Goal: Task Accomplishment & Management: Manage account settings

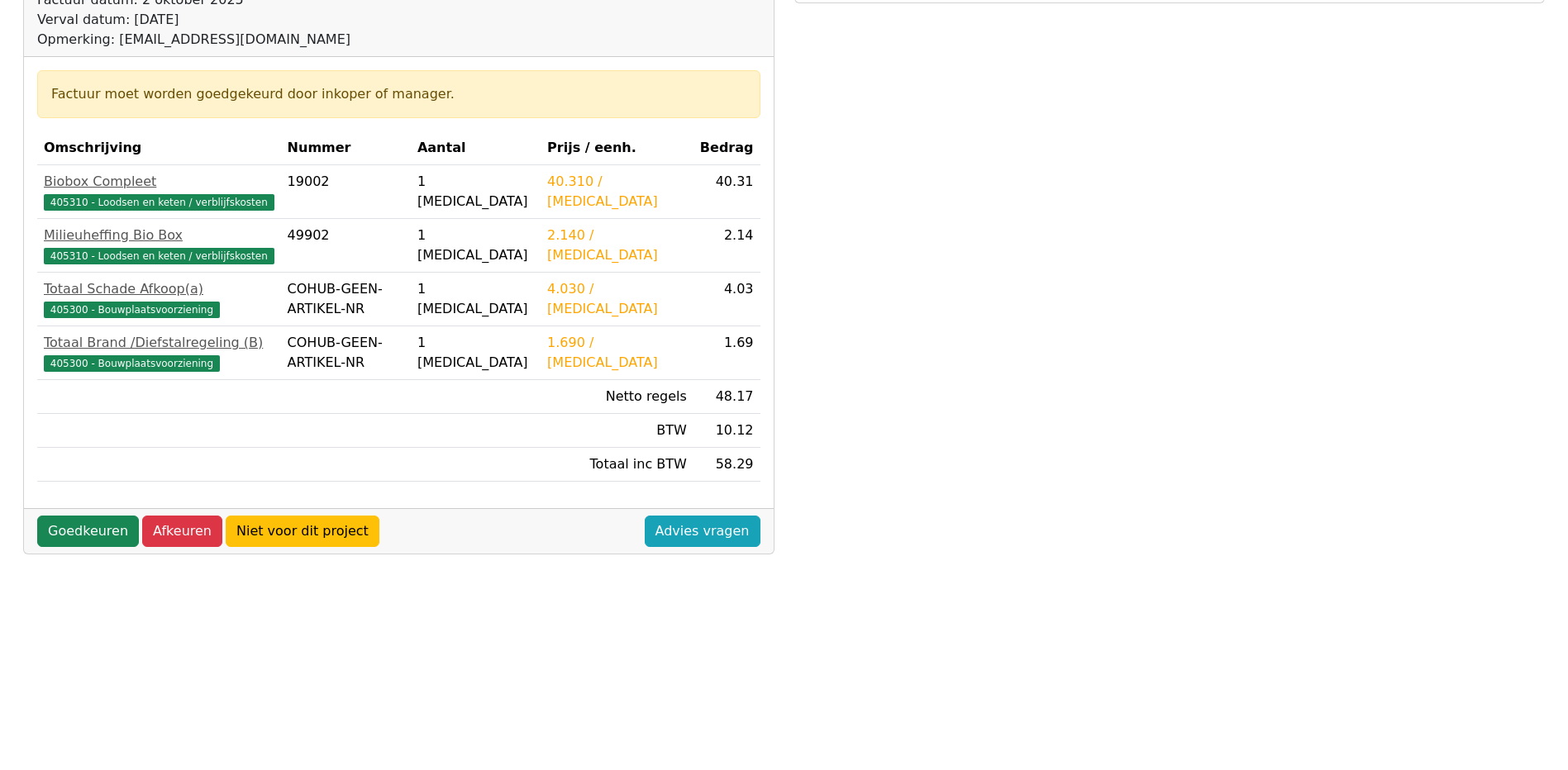
scroll to position [331, 0]
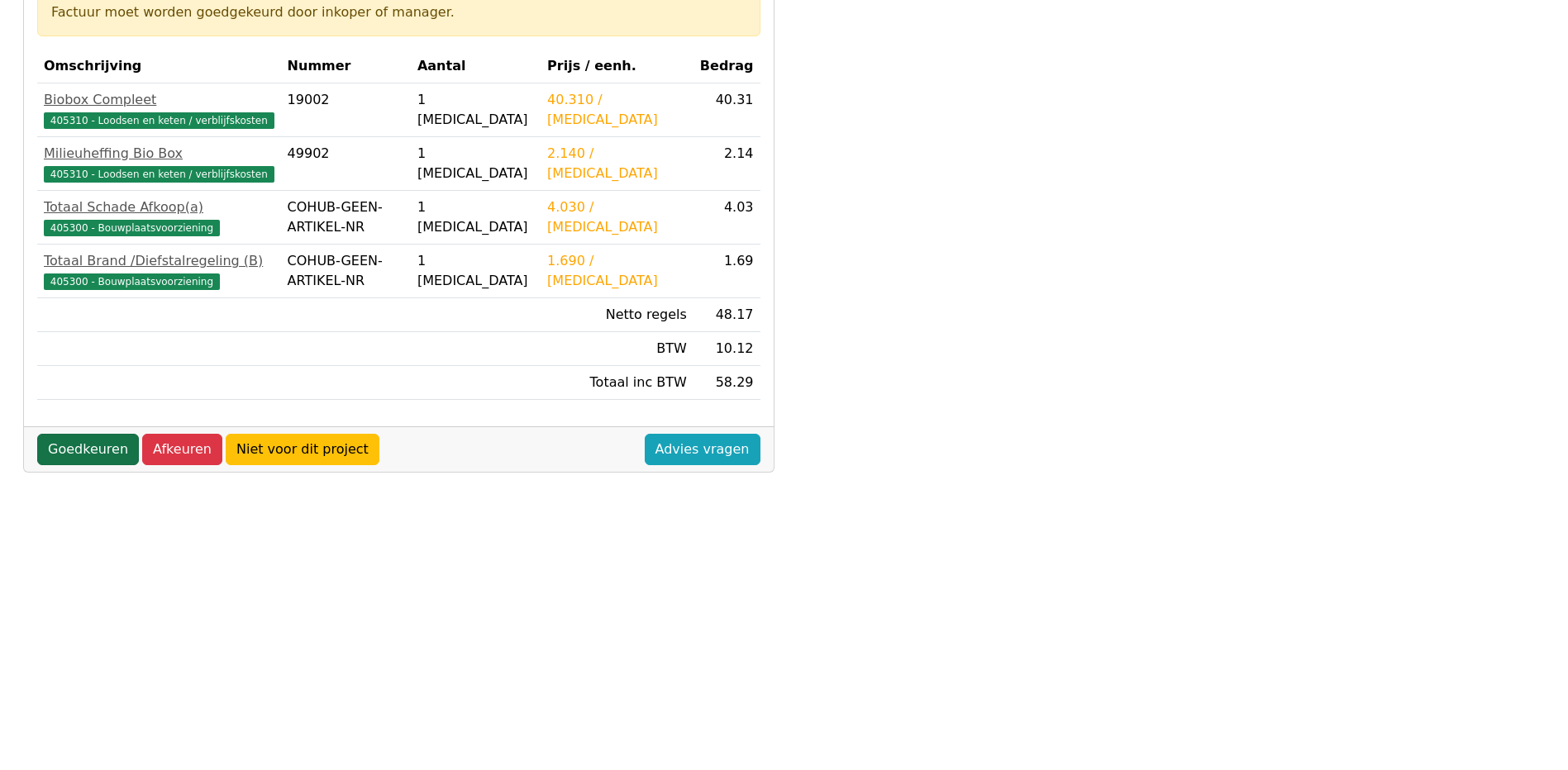
click at [75, 450] on link "Goedkeuren" at bounding box center [87, 449] width 102 height 32
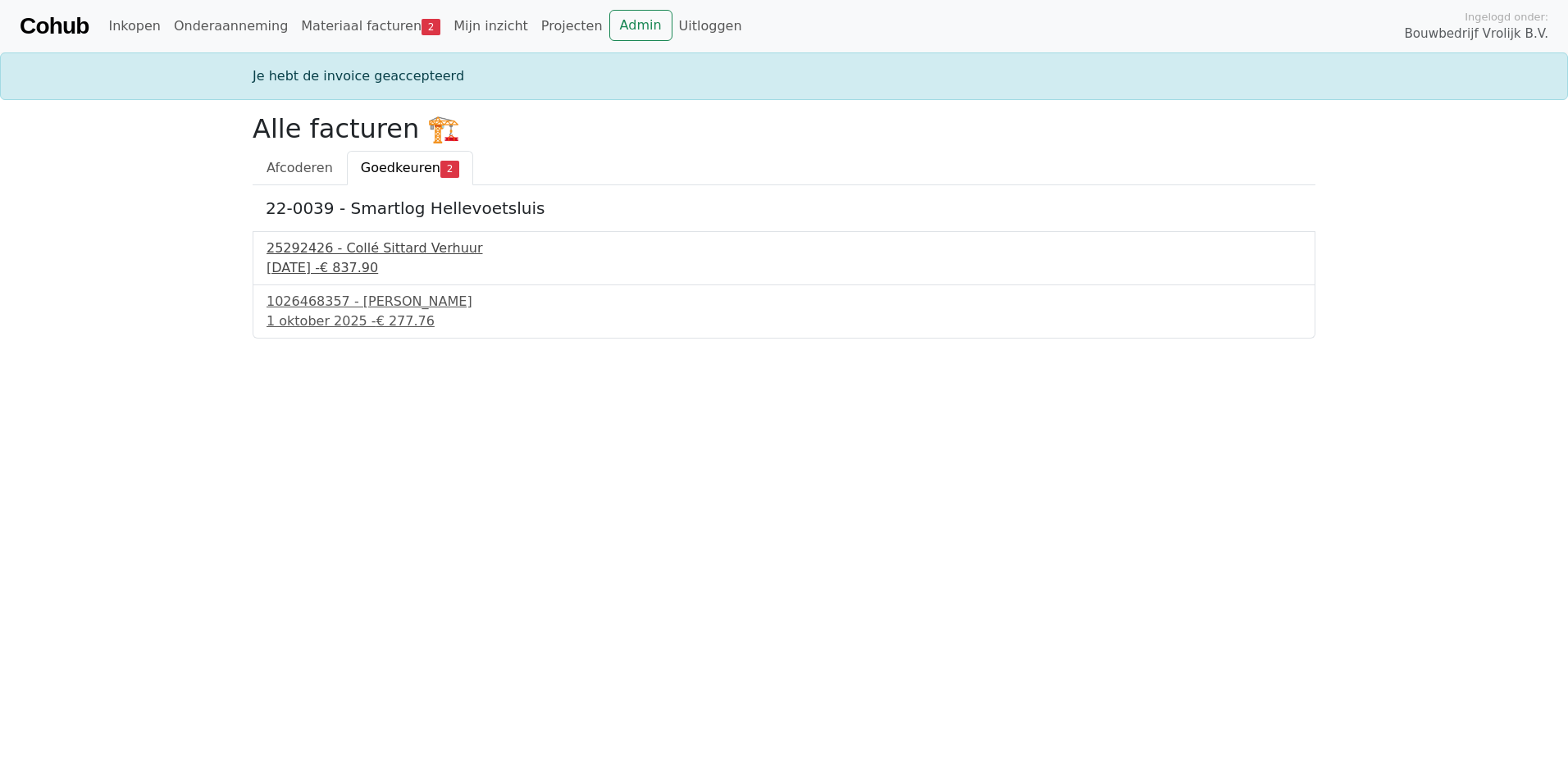
click at [338, 267] on div "30 september 2025 - € 837.90" at bounding box center [783, 268] width 1035 height 20
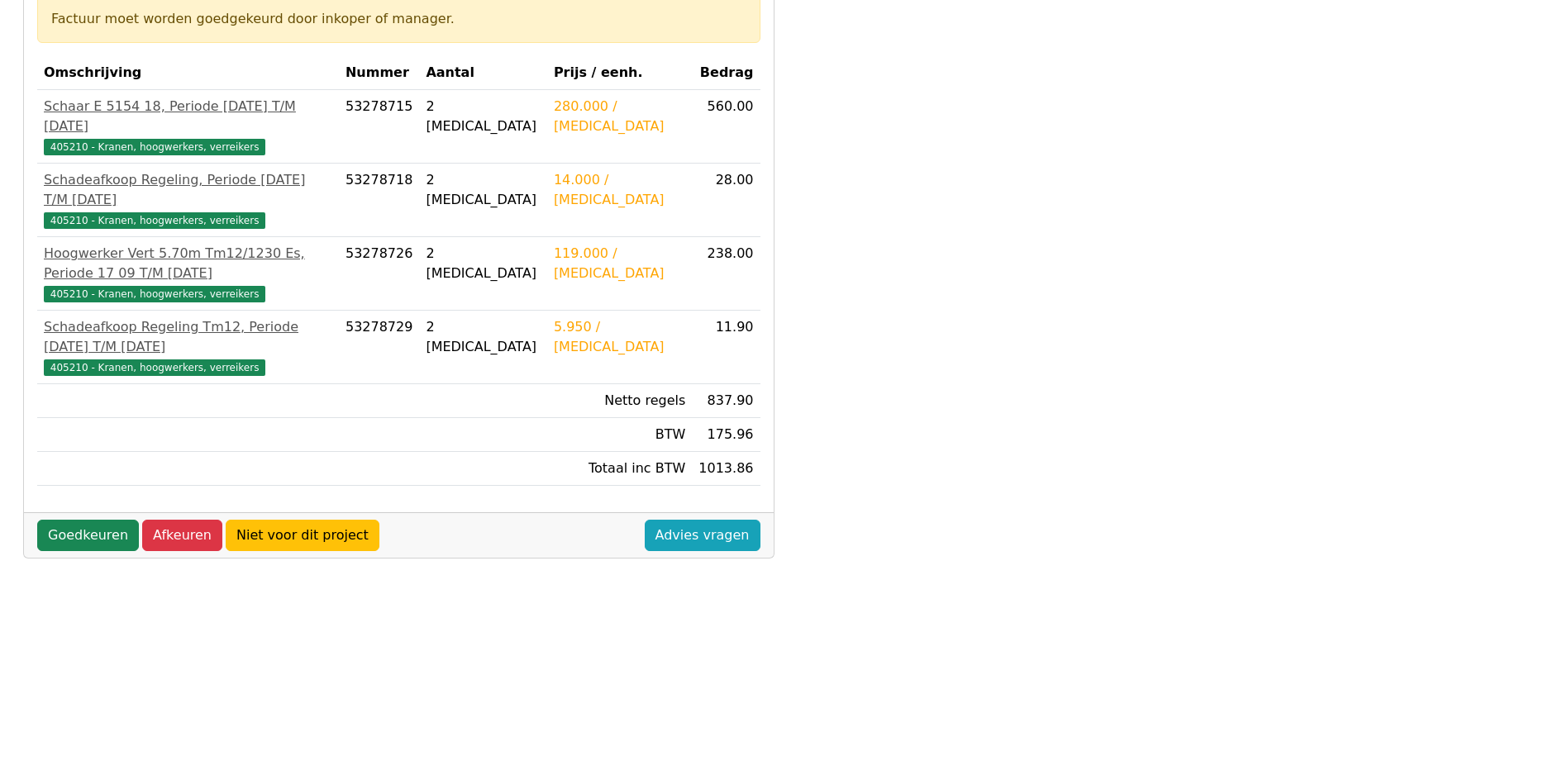
scroll to position [331, 0]
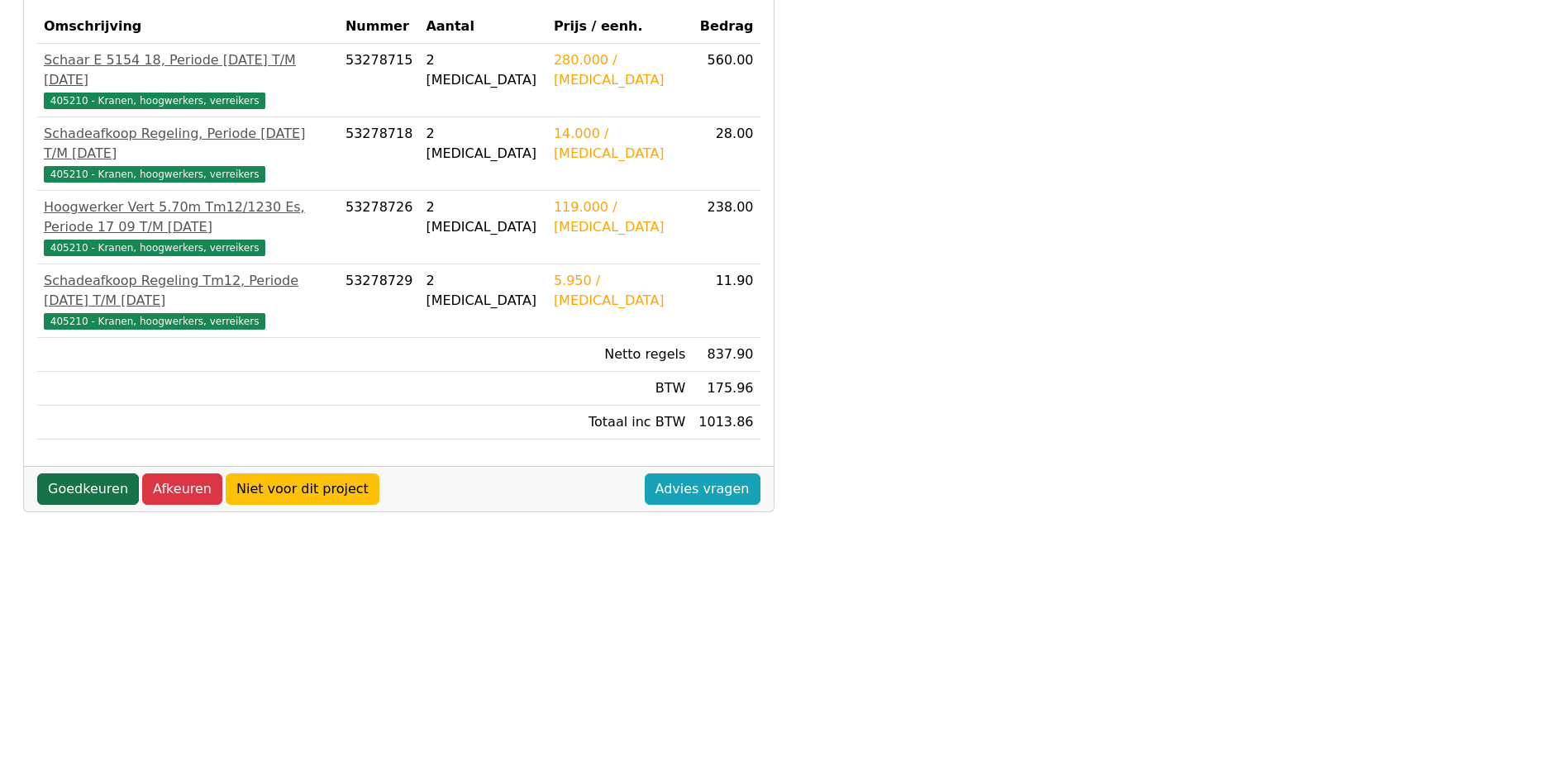
click at [87, 474] on link "Goedkeuren" at bounding box center [87, 489] width 102 height 32
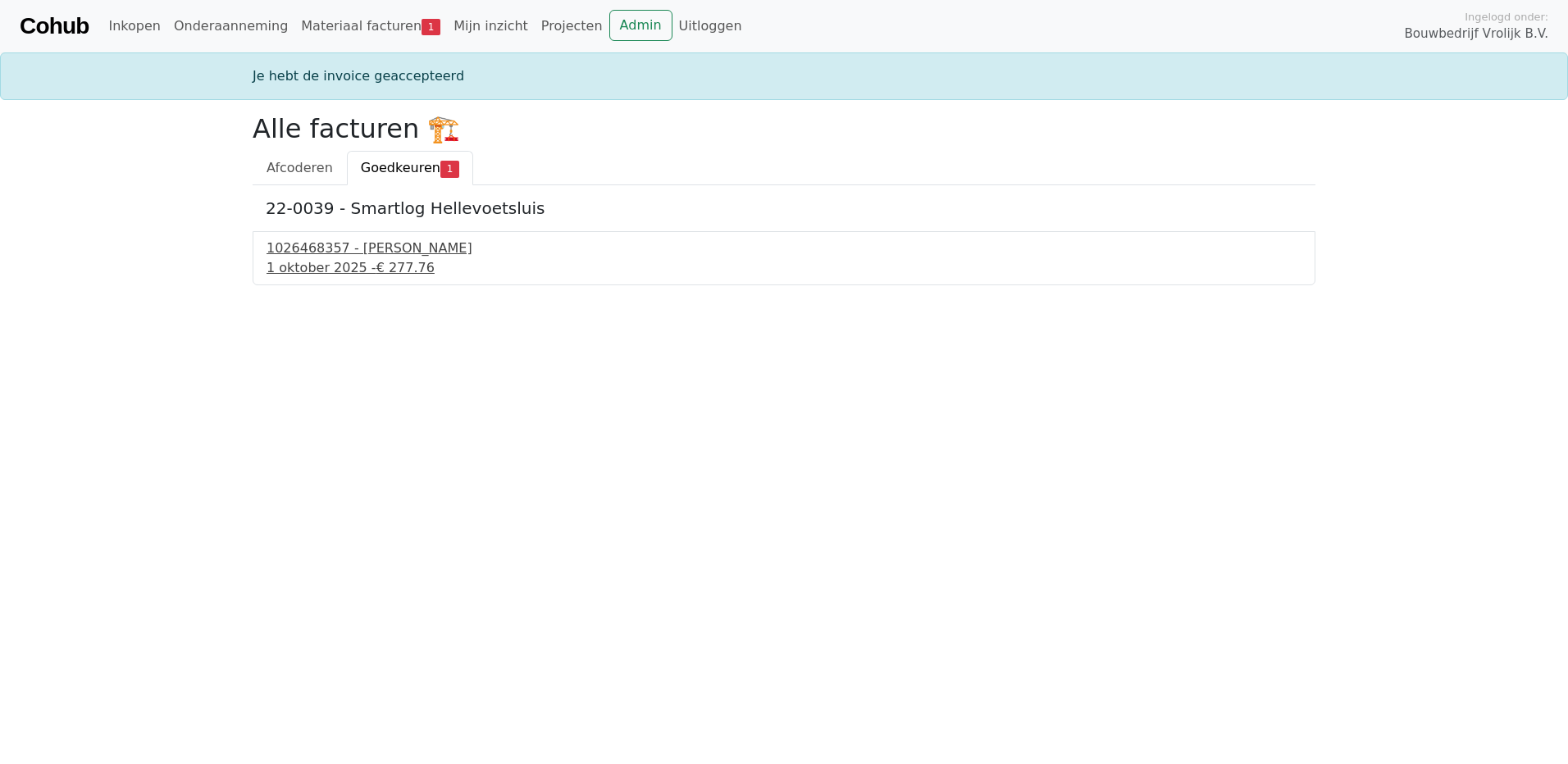
click at [289, 268] on div "[DATE] - € 277.76" at bounding box center [783, 268] width 1035 height 20
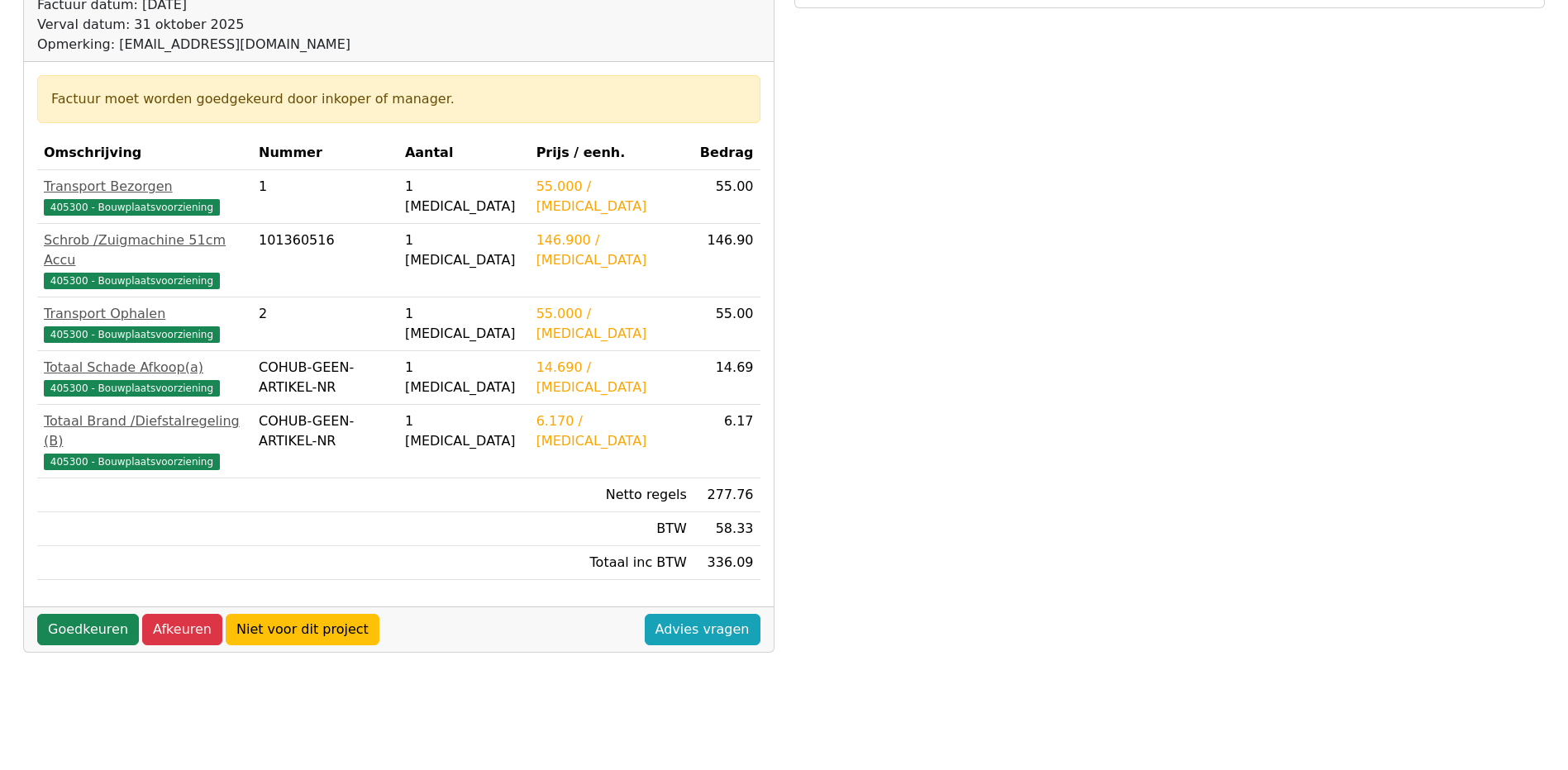
scroll to position [248, 0]
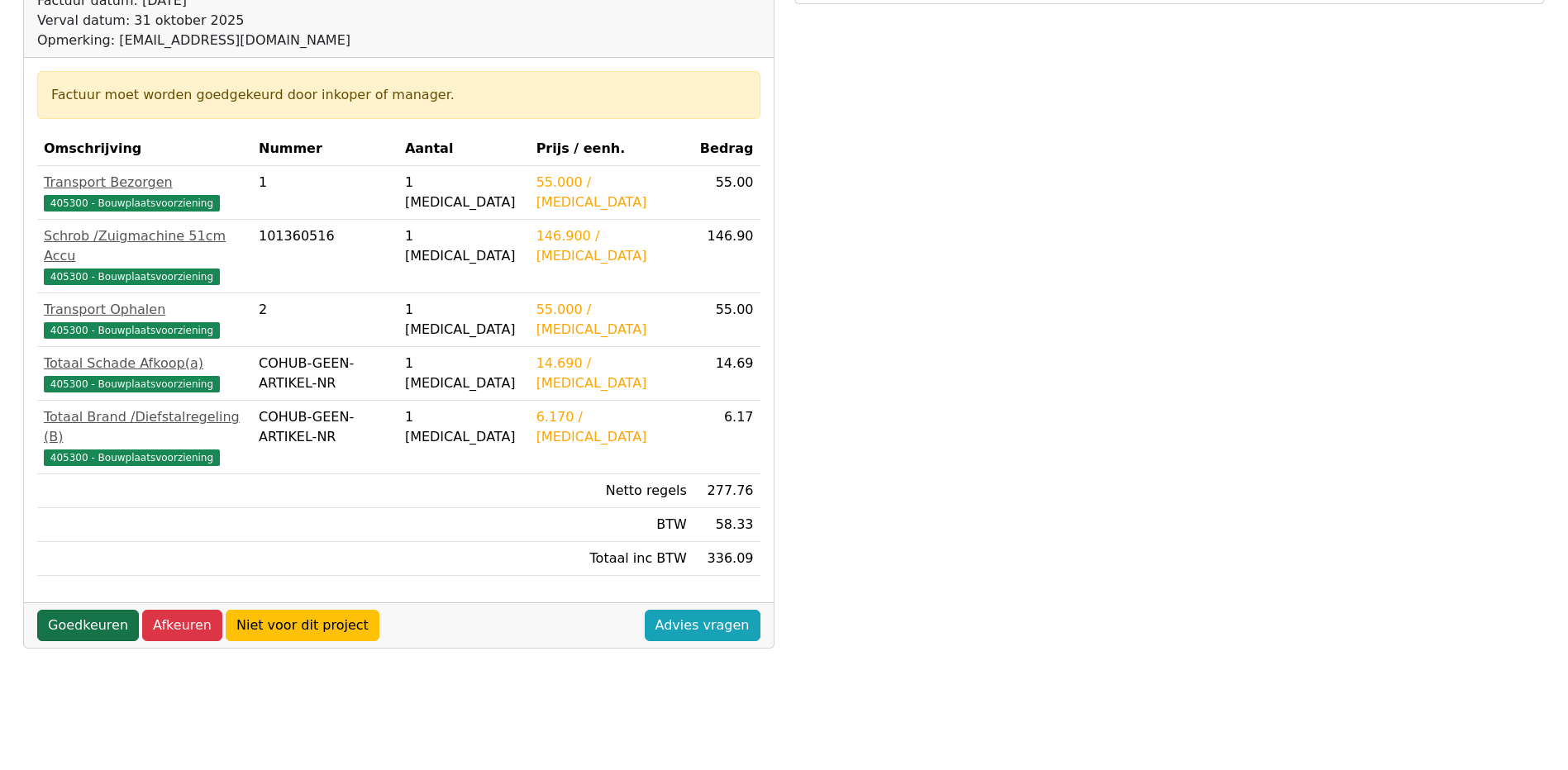
click at [75, 610] on link "Goedkeuren" at bounding box center [87, 625] width 102 height 32
